Goal: Task Accomplishment & Management: Manage account settings

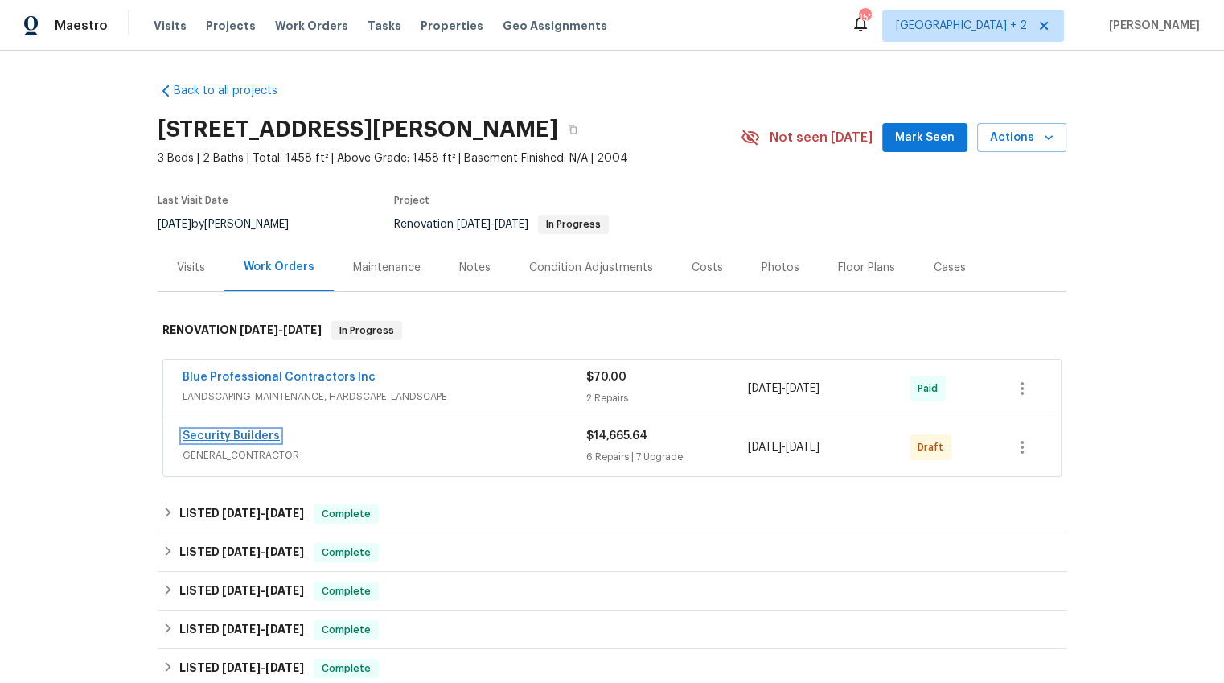
click at [257, 435] on link "Security Builders" at bounding box center [231, 435] width 97 height 11
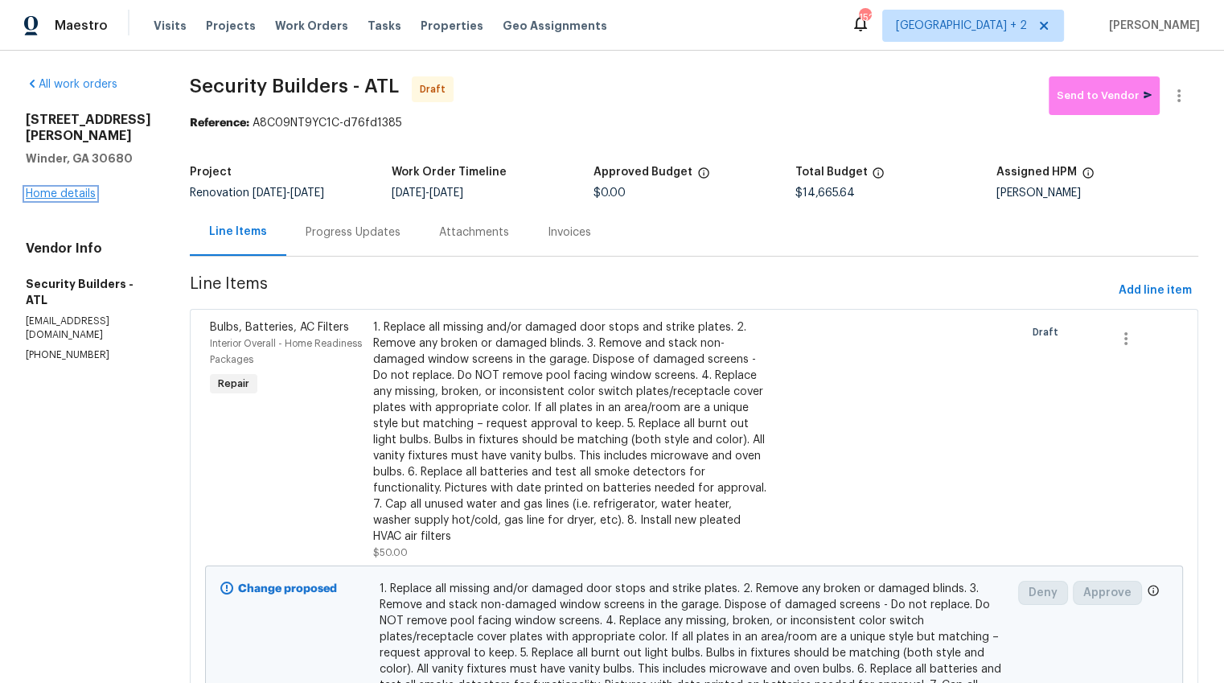
click at [75, 188] on link "Home details" at bounding box center [61, 193] width 70 height 11
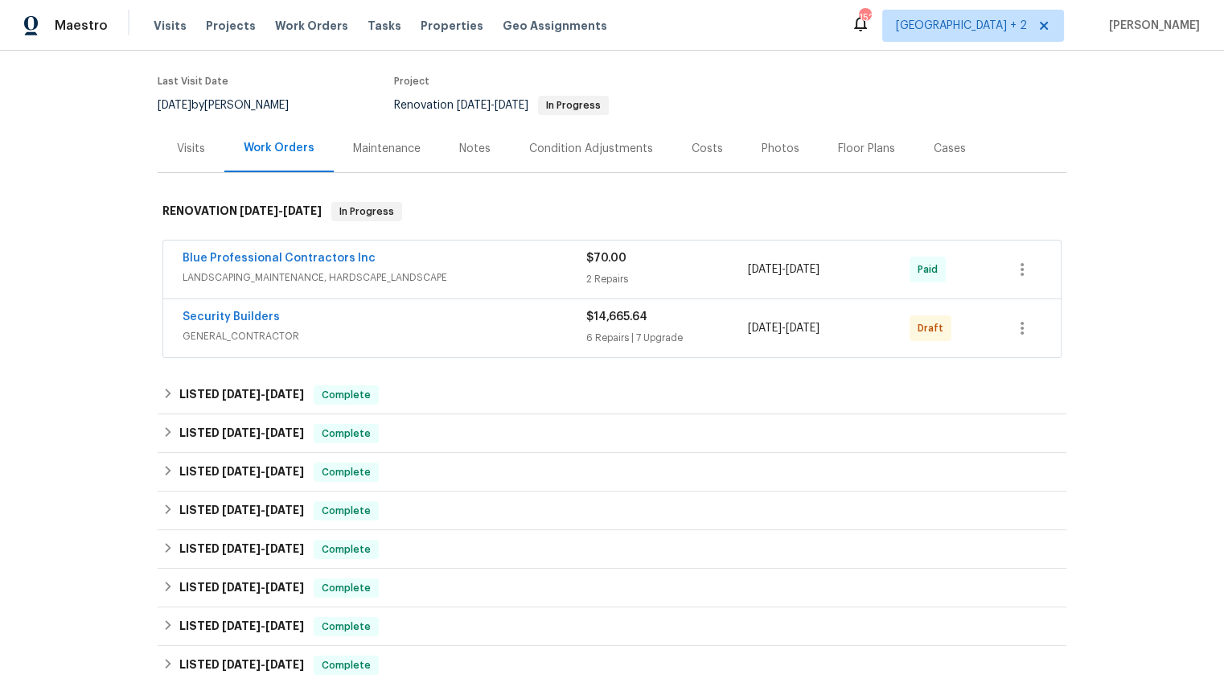
scroll to position [121, 0]
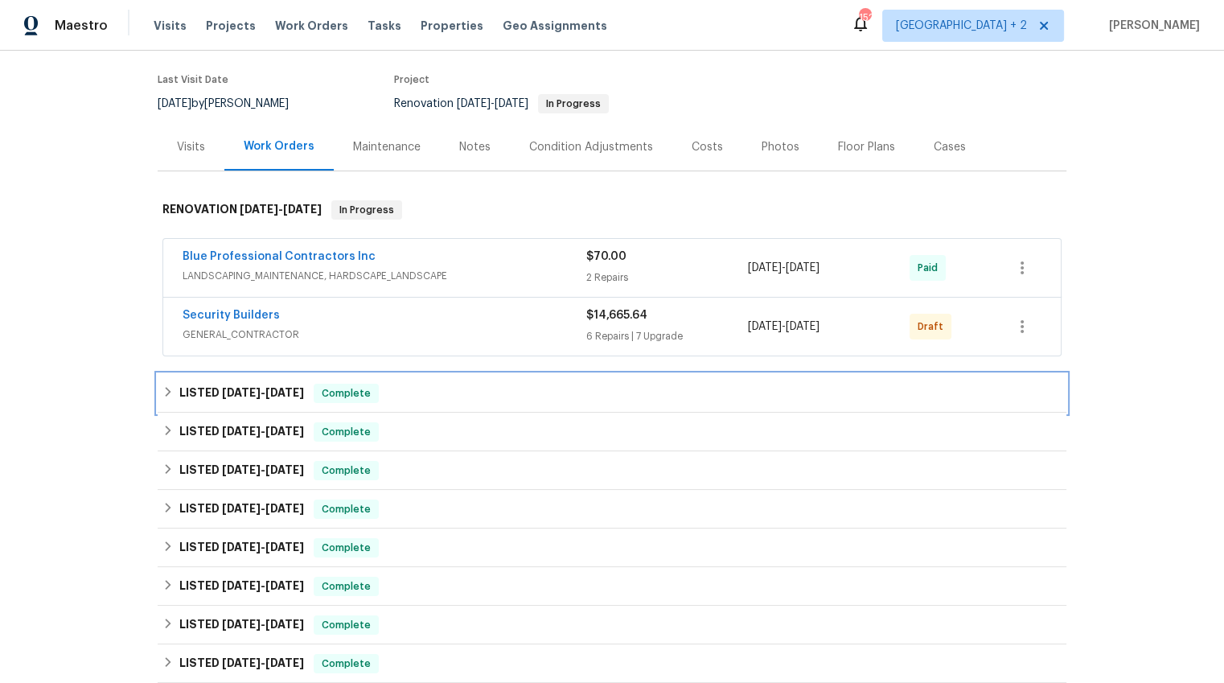
click at [461, 389] on div "LISTED [DATE] - [DATE] Complete" at bounding box center [612, 393] width 899 height 19
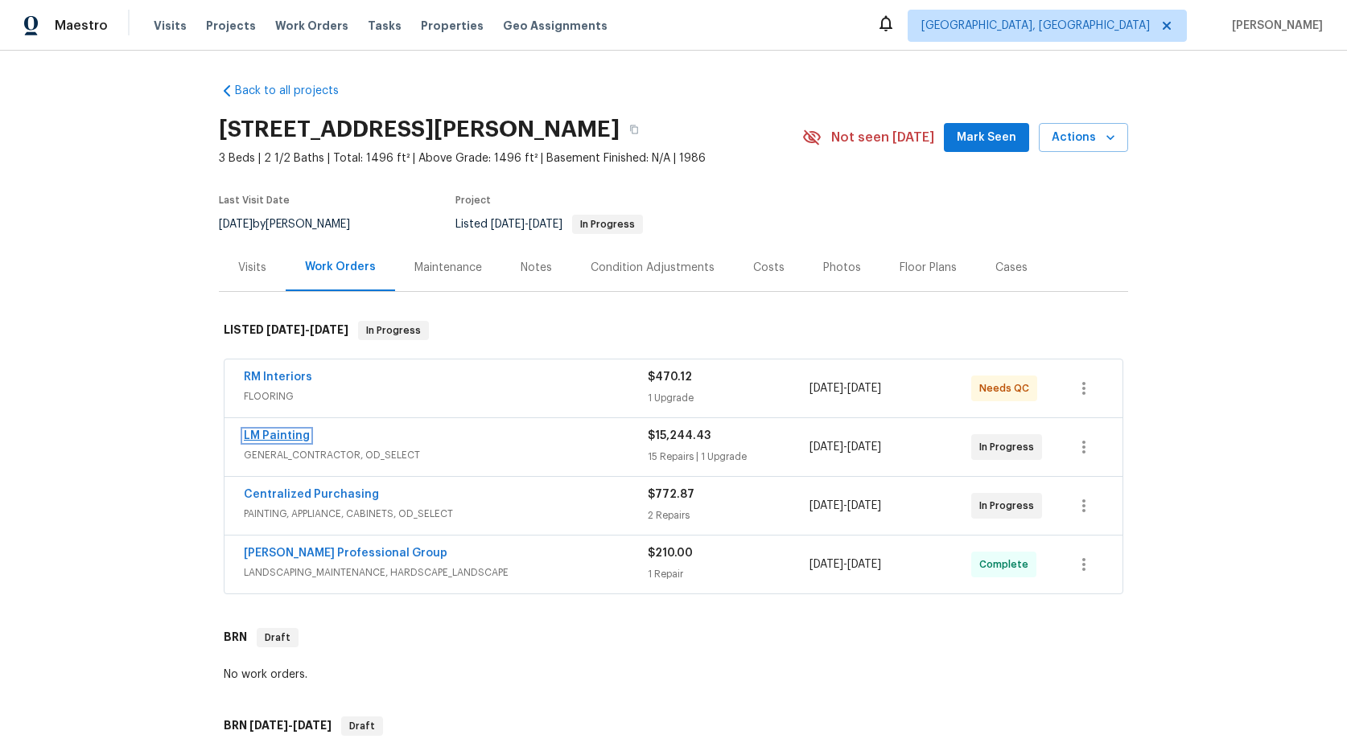
click at [294, 437] on link "LM Painting" at bounding box center [277, 435] width 66 height 11
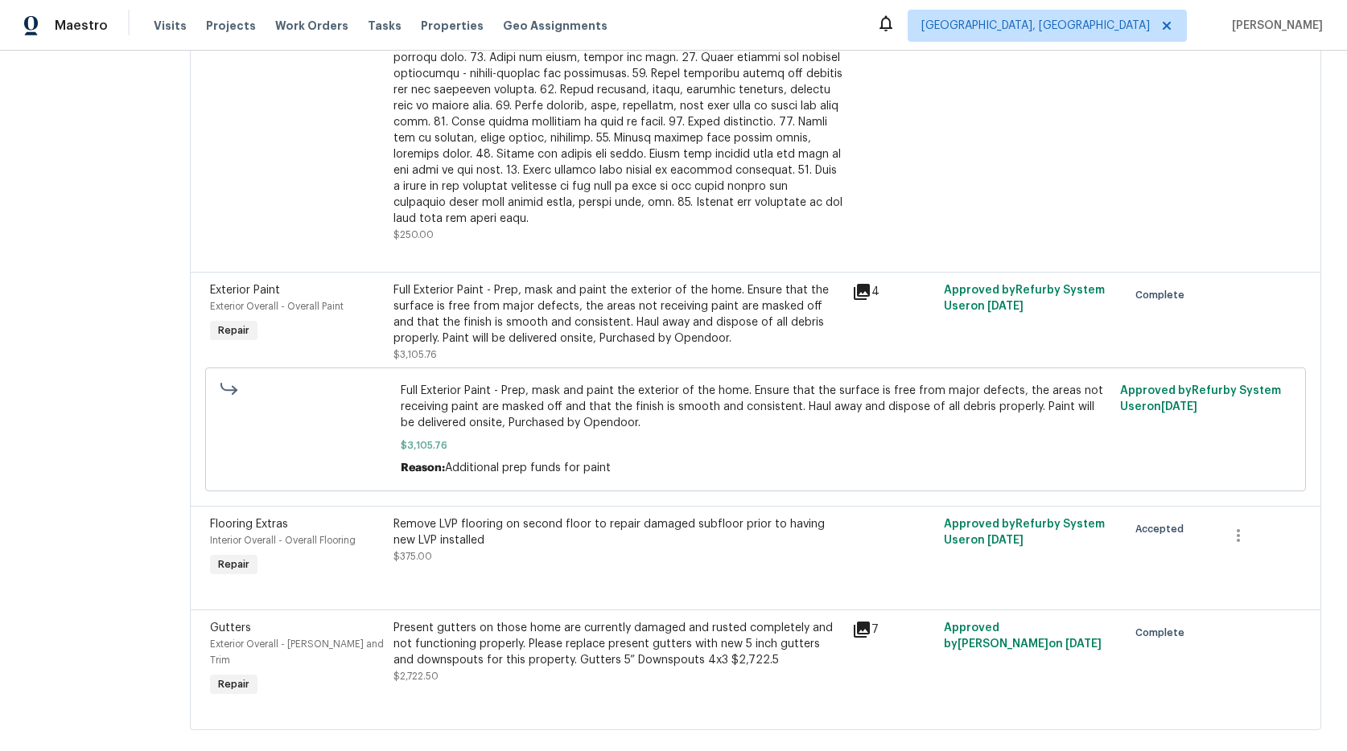
scroll to position [1875, 0]
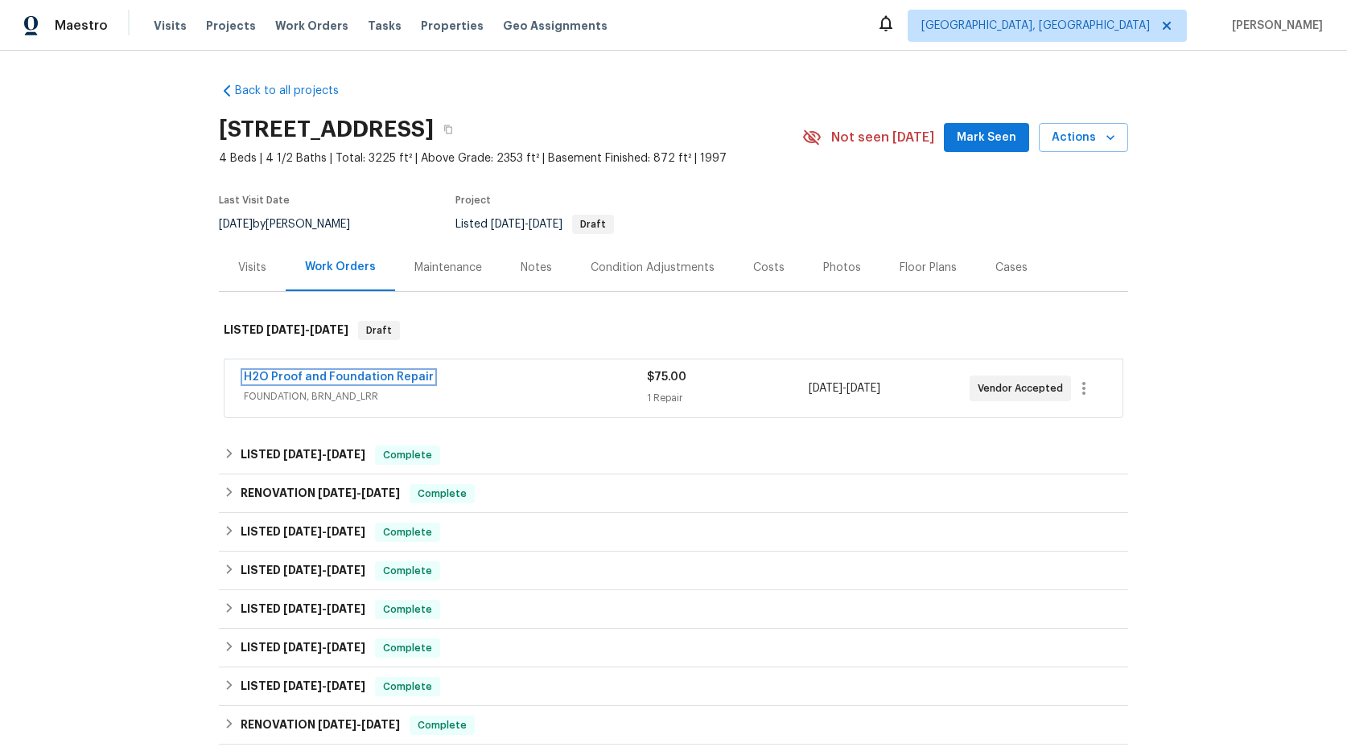
click at [418, 378] on link "H2O Proof and Foundation Repair" at bounding box center [339, 377] width 190 height 11
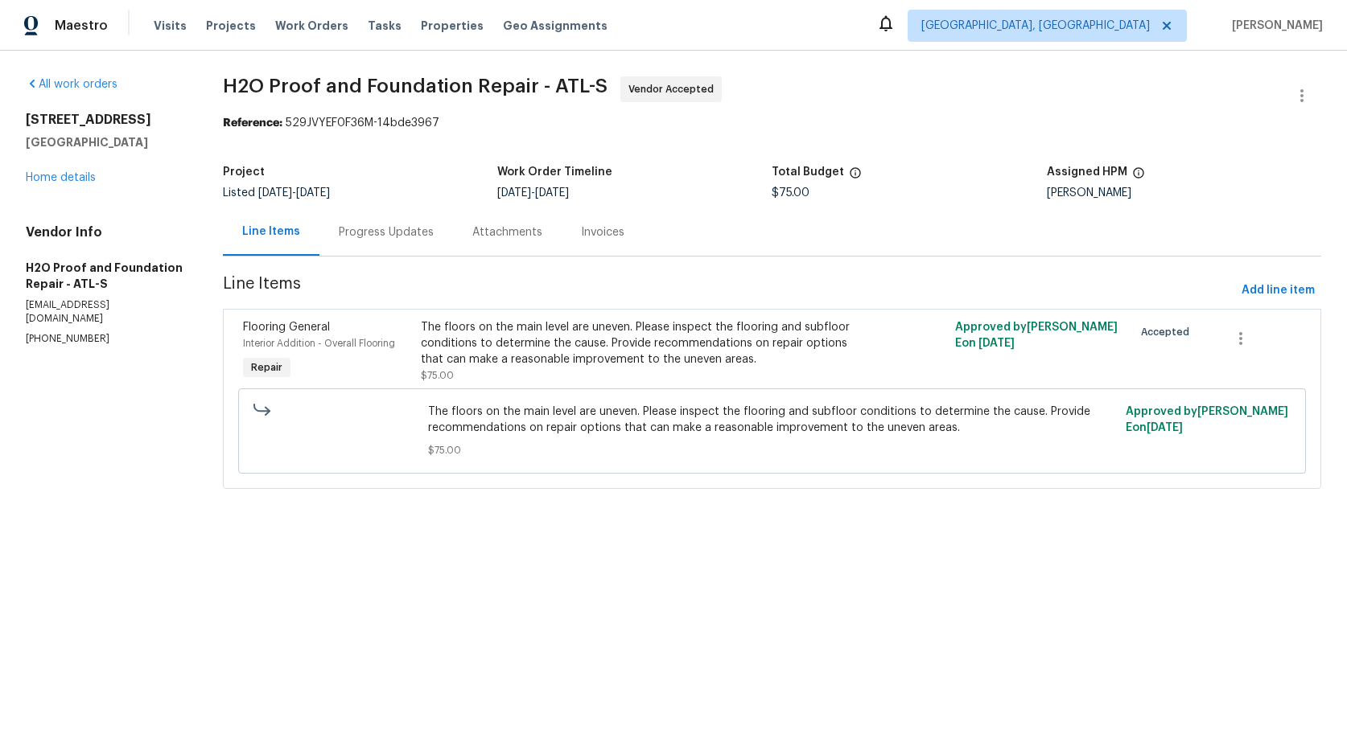
click at [361, 231] on div "Progress Updates" at bounding box center [386, 232] width 95 height 16
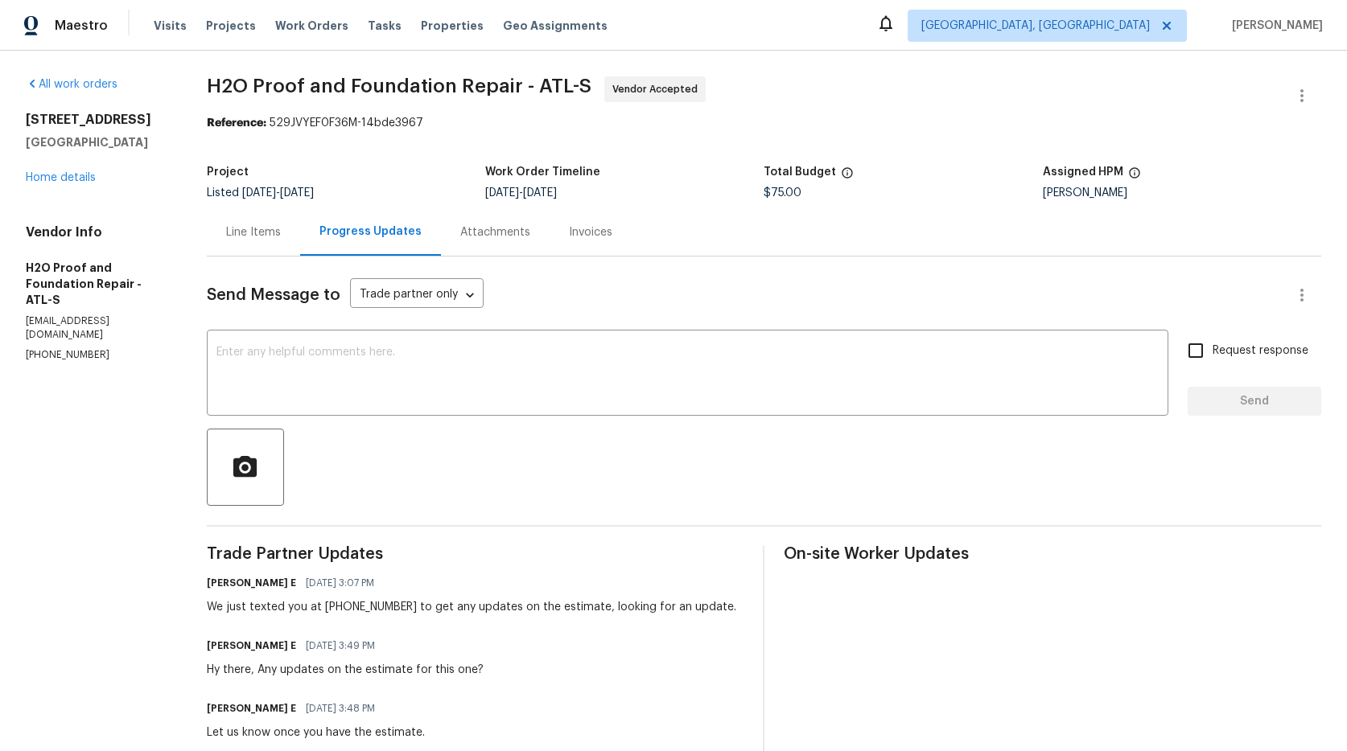
drag, startPoint x: 269, startPoint y: 237, endPoint x: 274, endPoint y: 249, distance: 12.3
click at [269, 237] on div "Line Items" at bounding box center [253, 232] width 55 height 16
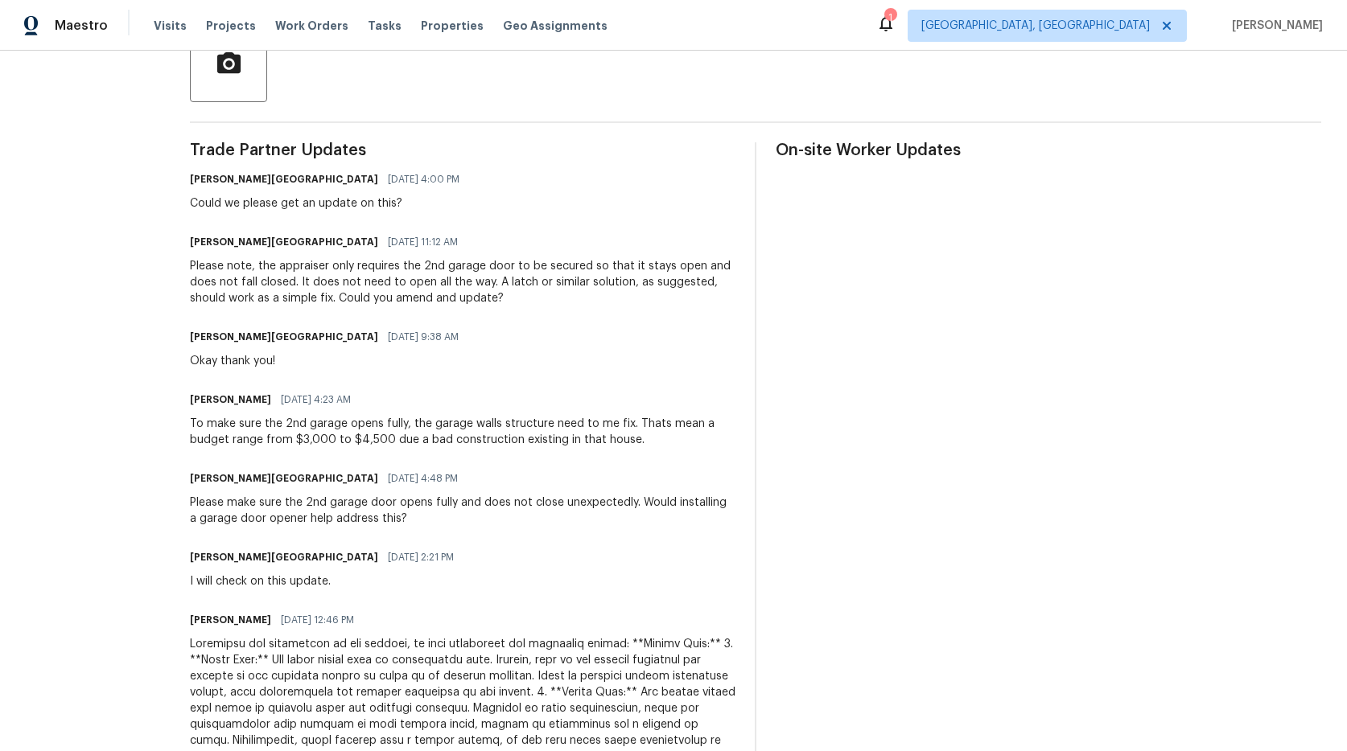
scroll to position [400, 0]
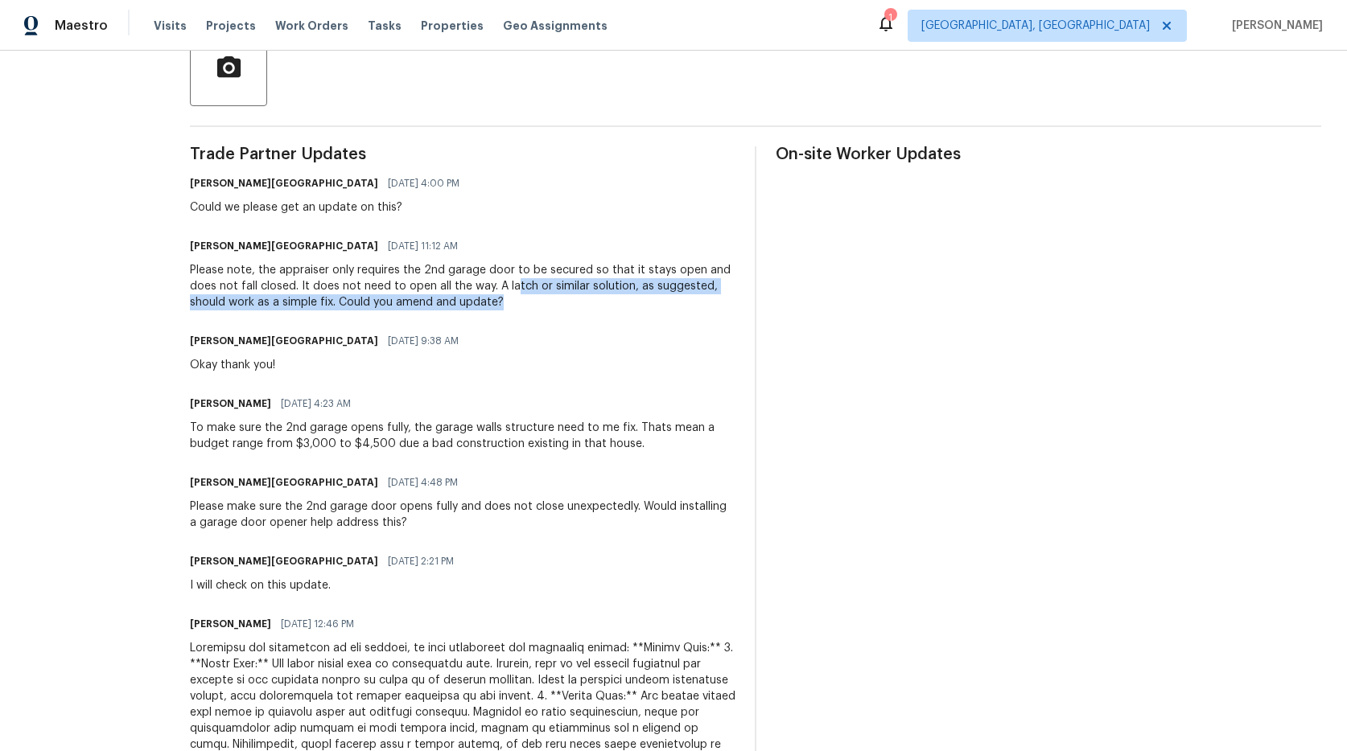
drag, startPoint x: 529, startPoint y: 282, endPoint x: 605, endPoint y: 296, distance: 76.9
click at [605, 296] on div "Please note, the appraiser only requires the 2nd garage door to be secured so t…" at bounding box center [462, 286] width 545 height 48
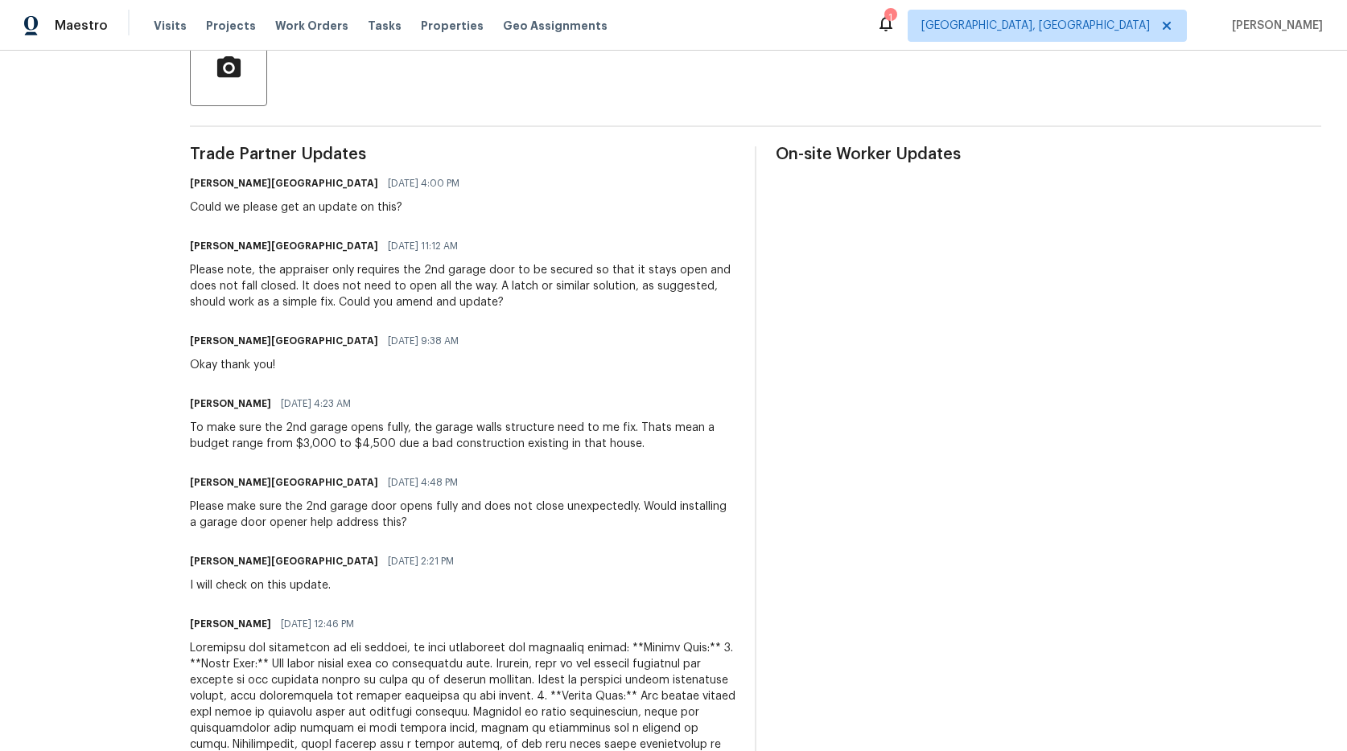
click at [490, 290] on div "Please note, the appraiser only requires the 2nd garage door to be secured so t…" at bounding box center [462, 286] width 545 height 48
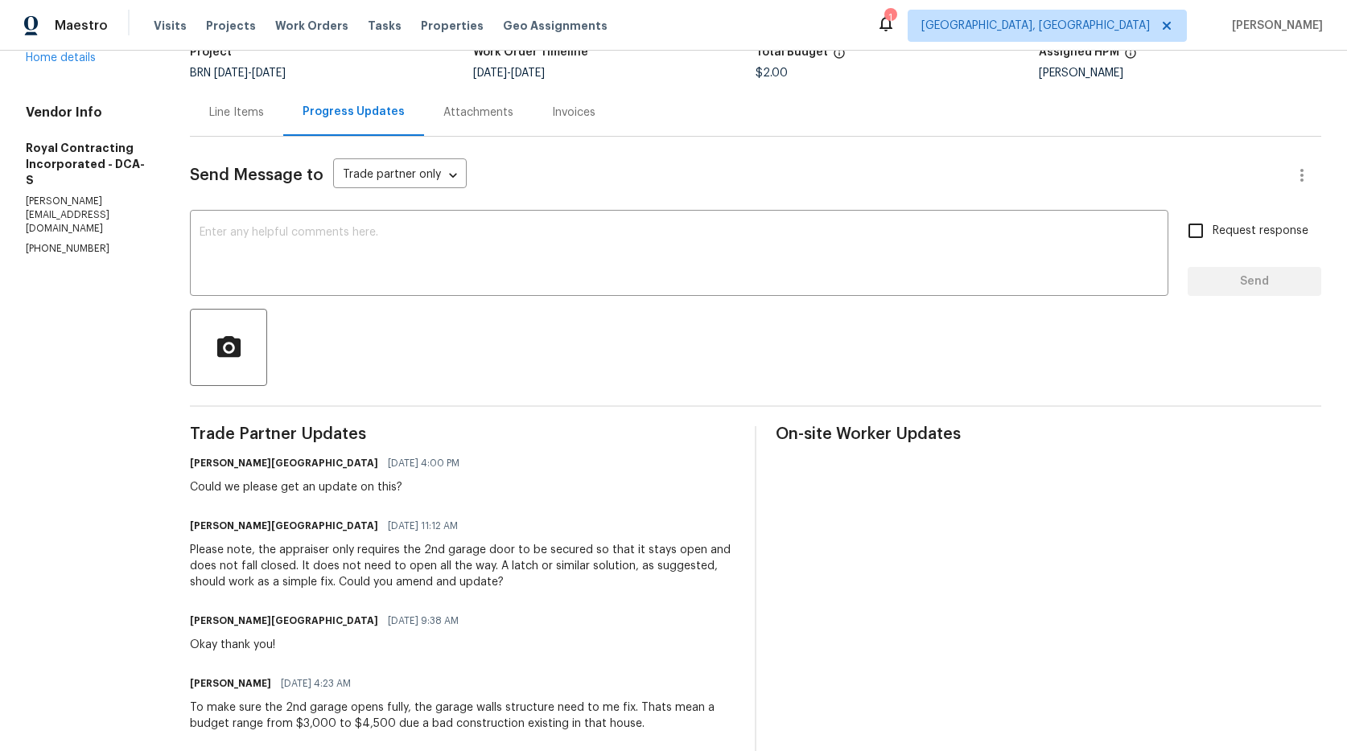
scroll to position [121, 0]
